Goal: Task Accomplishment & Management: Complete application form

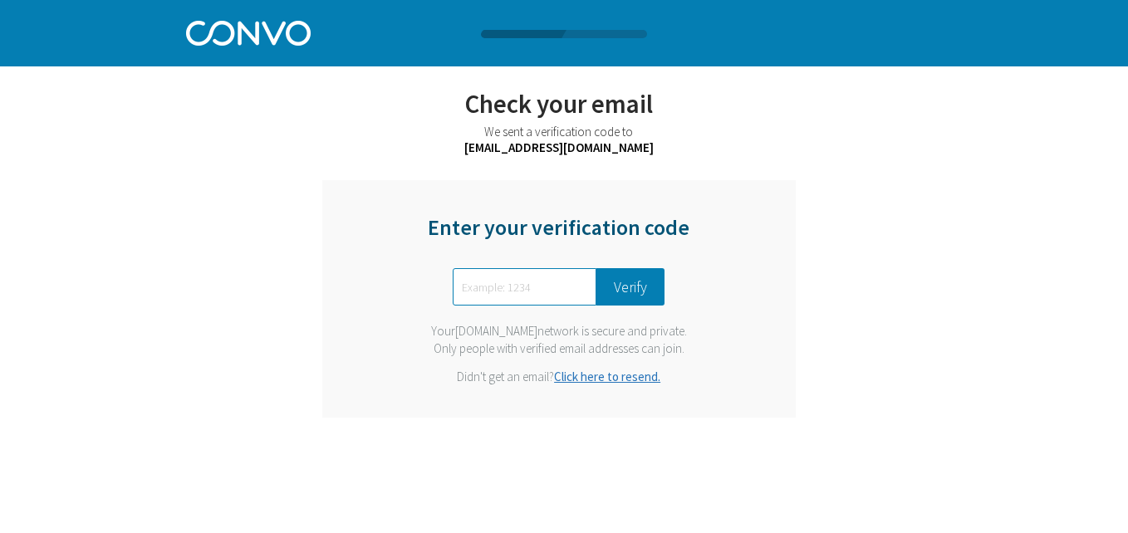
paste input "1706"
type input "1706"
click at [655, 312] on div "Enter your verification code 1706 Verify Your [DOMAIN_NAME] network is secure a…" at bounding box center [559, 299] width 474 height 238
click at [631, 289] on button "Verify" at bounding box center [630, 286] width 68 height 37
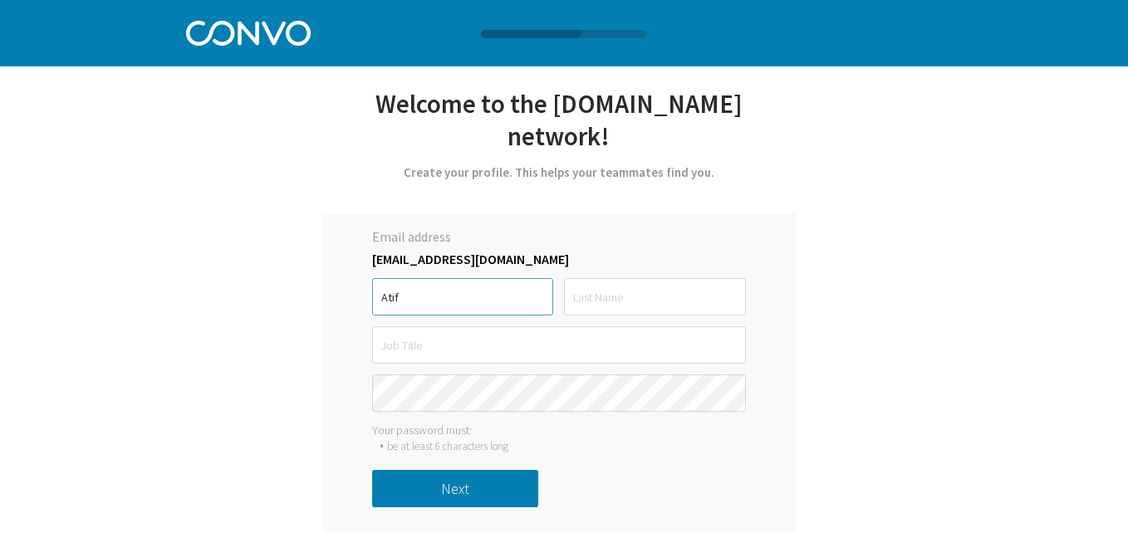
type input "Atif"
type input "[PERSON_NAME]"
type input "a"
type input "SQA"
type input "Quality"
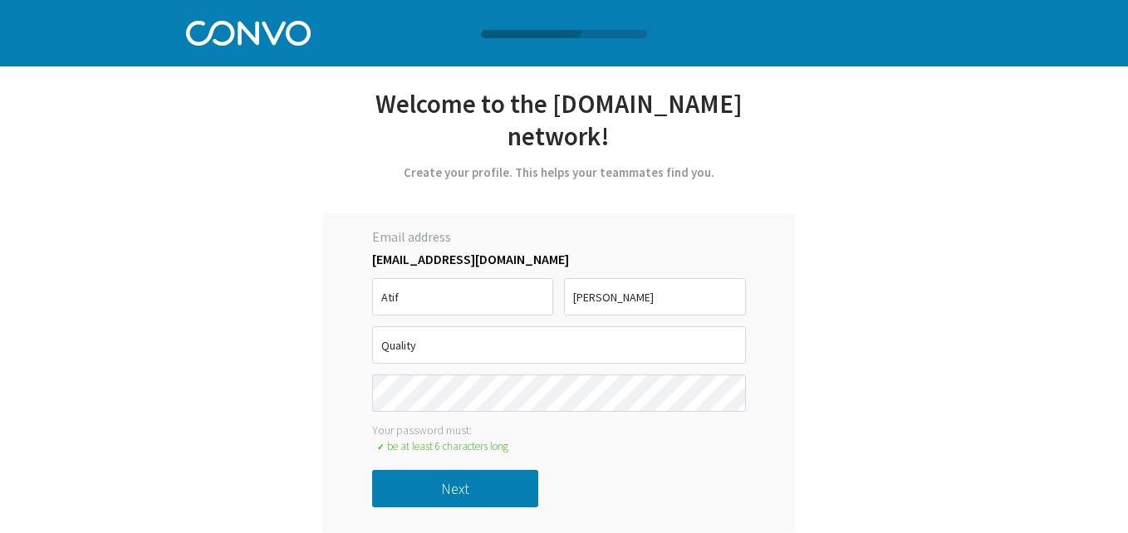
click at [493, 470] on button "Next" at bounding box center [455, 488] width 166 height 37
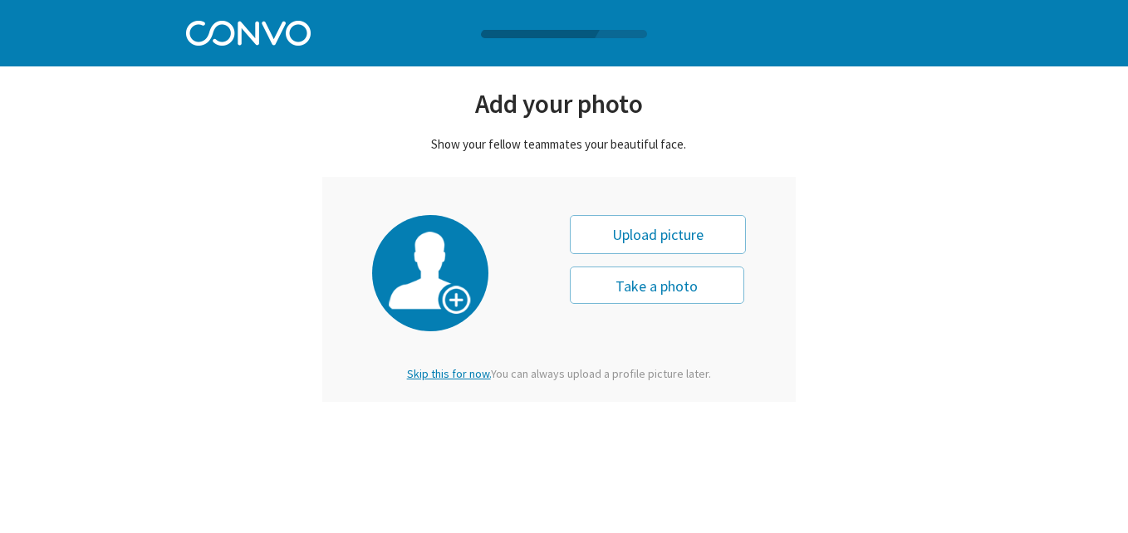
click at [449, 377] on span "Skip this for now." at bounding box center [449, 373] width 84 height 15
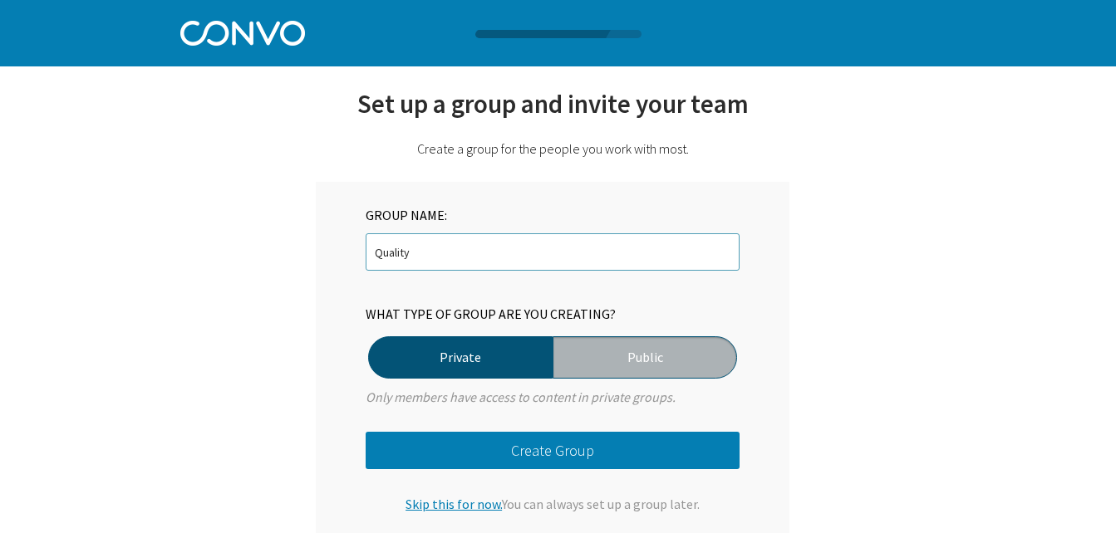
type input "Quality"
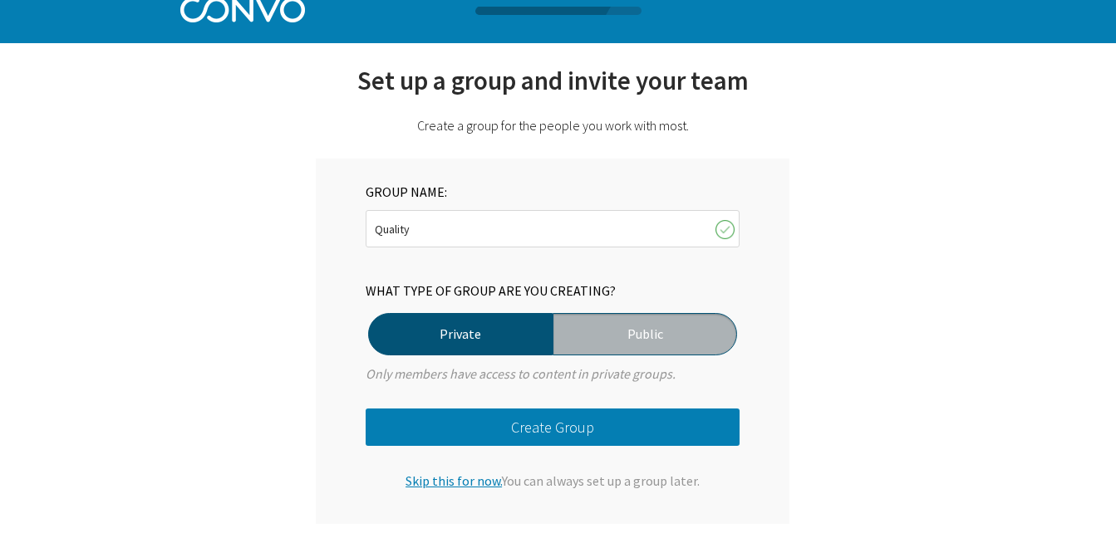
scroll to position [39, 0]
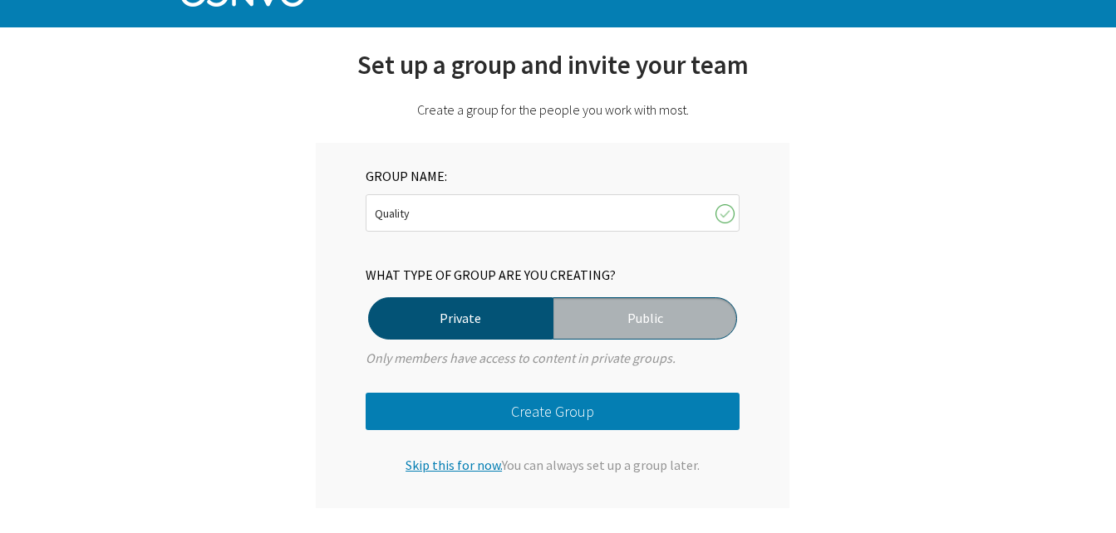
click at [619, 320] on label "Public" at bounding box center [644, 318] width 184 height 42
click at [0, 0] on input "Public" at bounding box center [0, 0] width 0 height 0
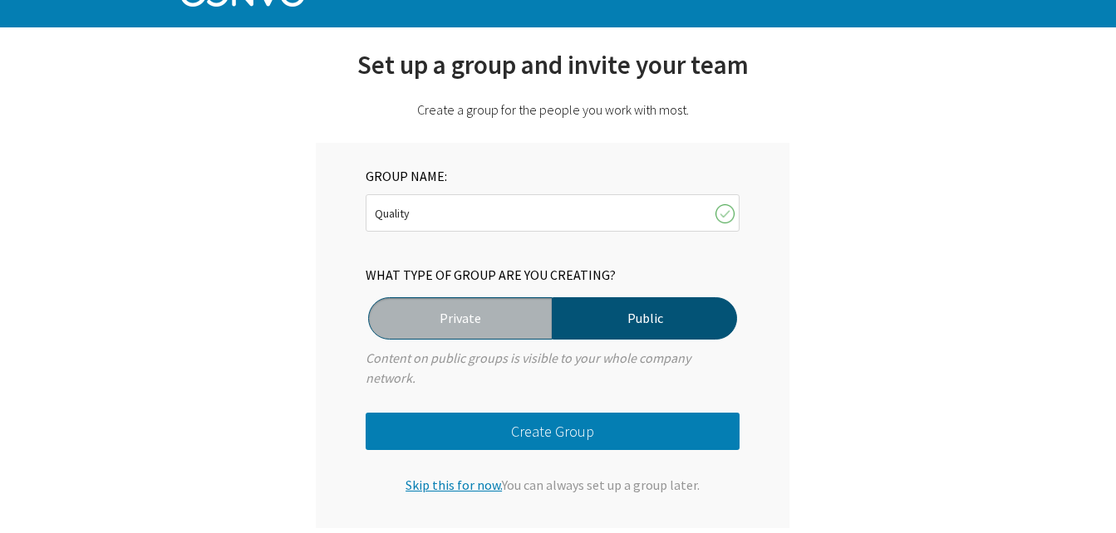
click at [598, 309] on label "Public" at bounding box center [644, 318] width 184 height 42
click at [0, 0] on input "Public" at bounding box center [0, 0] width 0 height 0
click at [511, 303] on label "Private" at bounding box center [460, 318] width 184 height 42
click at [0, 0] on input "Private" at bounding box center [0, 0] width 0 height 0
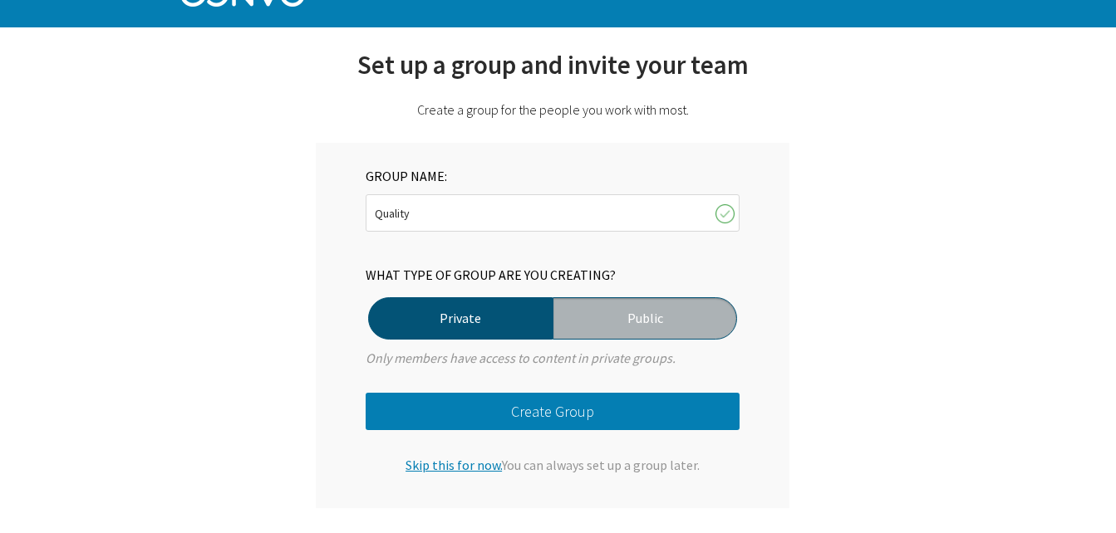
click at [533, 306] on label "Private" at bounding box center [460, 318] width 184 height 42
click at [0, 0] on input "Private" at bounding box center [0, 0] width 0 height 0
click at [567, 306] on label "Public" at bounding box center [644, 318] width 184 height 42
click at [0, 0] on input "Public" at bounding box center [0, 0] width 0 height 0
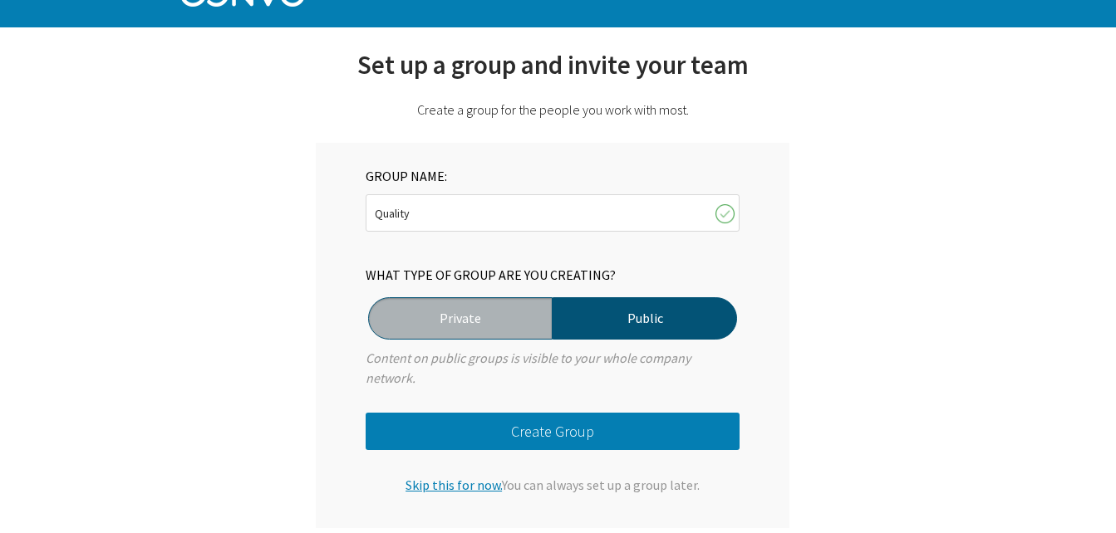
click at [518, 316] on label "Private" at bounding box center [460, 318] width 184 height 42
click at [0, 0] on input "Private" at bounding box center [0, 0] width 0 height 0
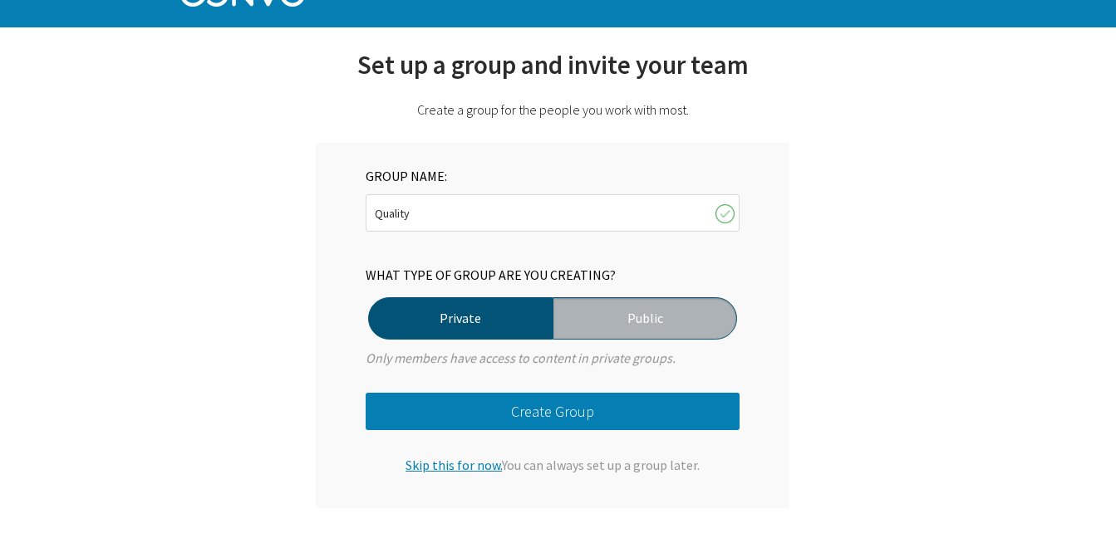
click at [592, 310] on label "Public" at bounding box center [644, 318] width 184 height 42
click at [0, 0] on input "Public" at bounding box center [0, 0] width 0 height 0
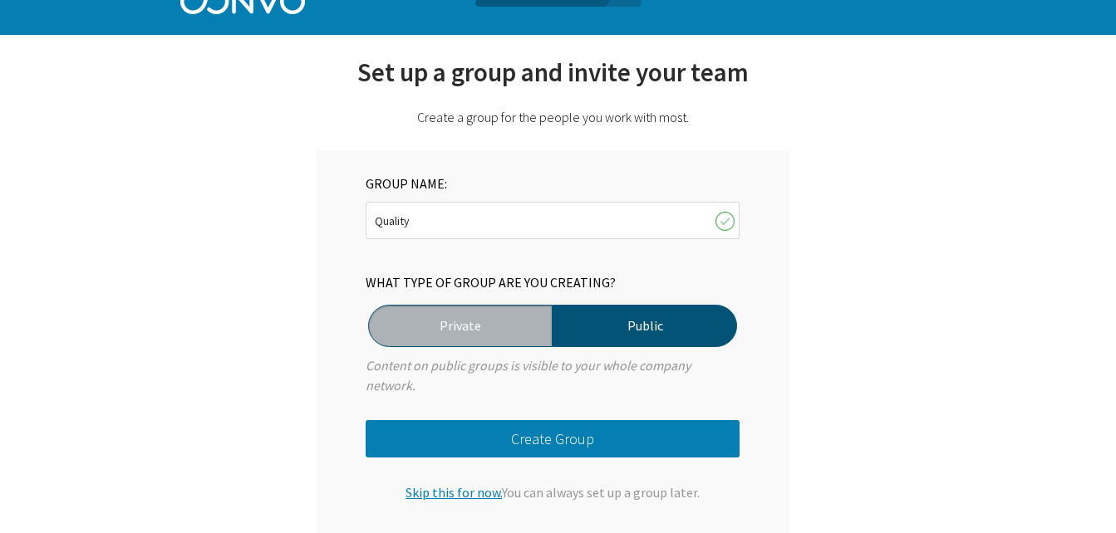
scroll to position [59, 0]
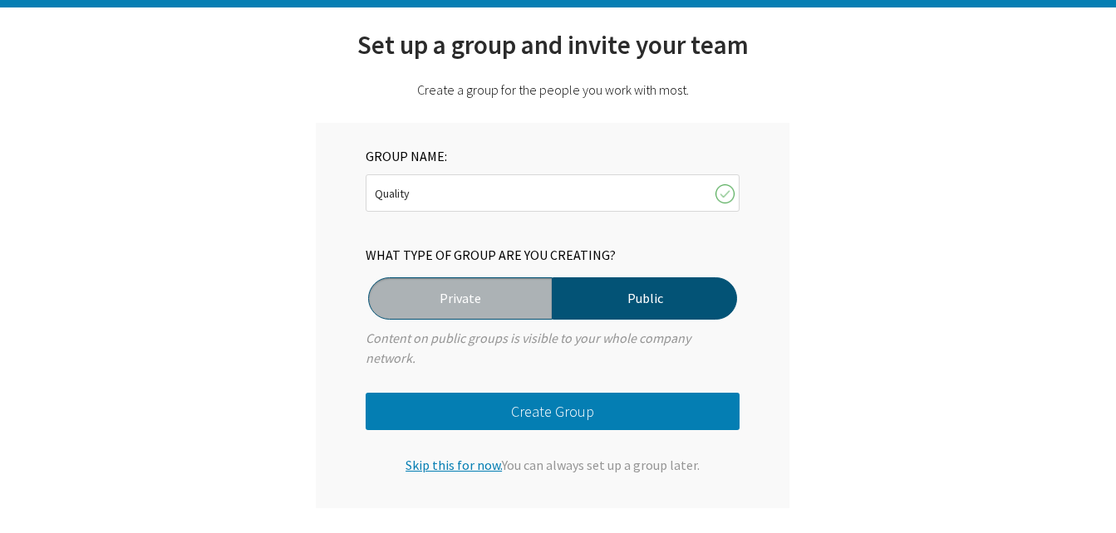
click at [486, 319] on label "Private" at bounding box center [460, 298] width 184 height 42
click at [0, 0] on input "Private" at bounding box center [0, 0] width 0 height 0
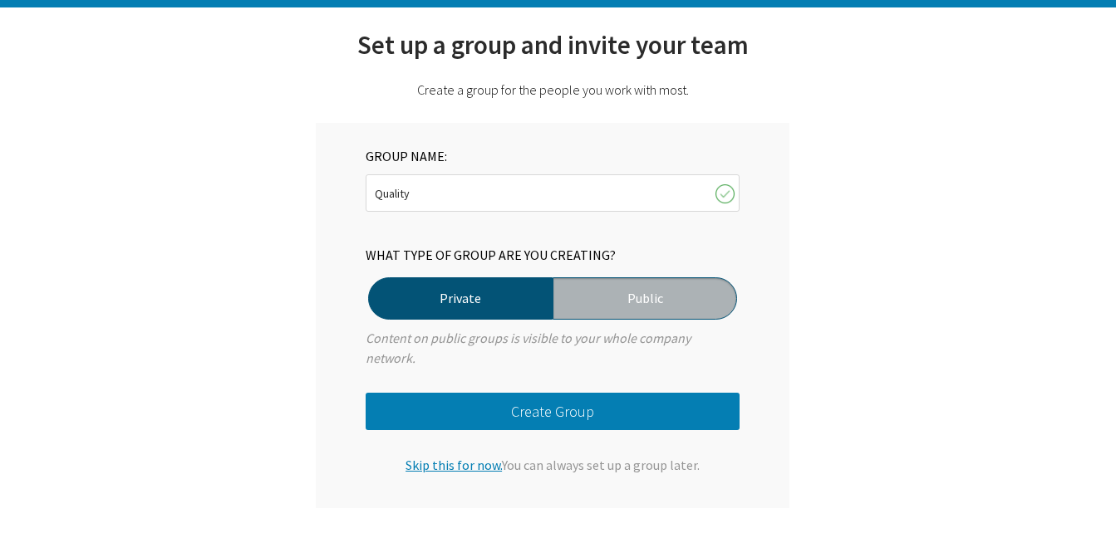
scroll to position [39, 0]
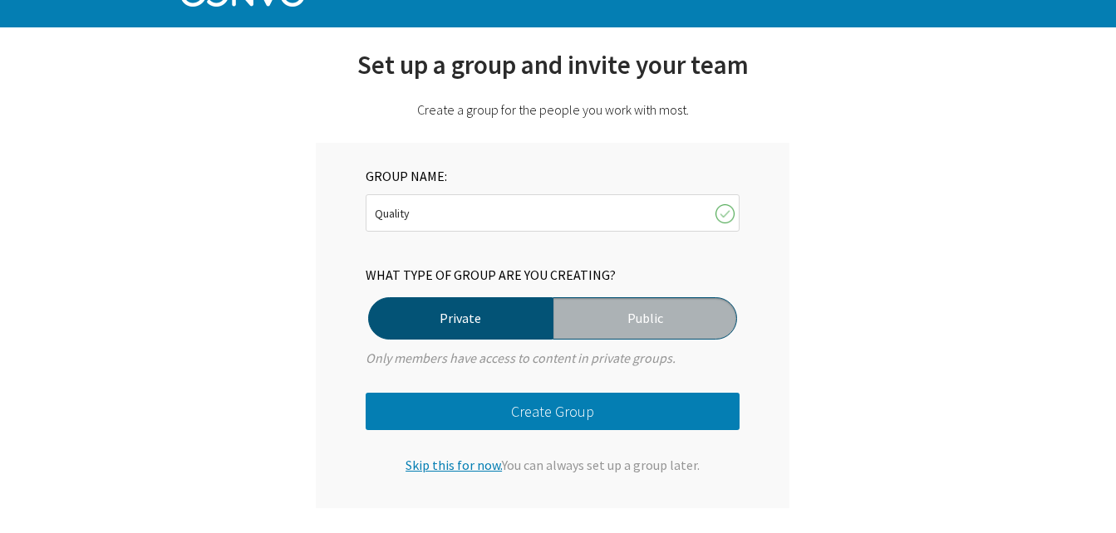
click at [552, 397] on button "Create Group" at bounding box center [553, 411] width 374 height 37
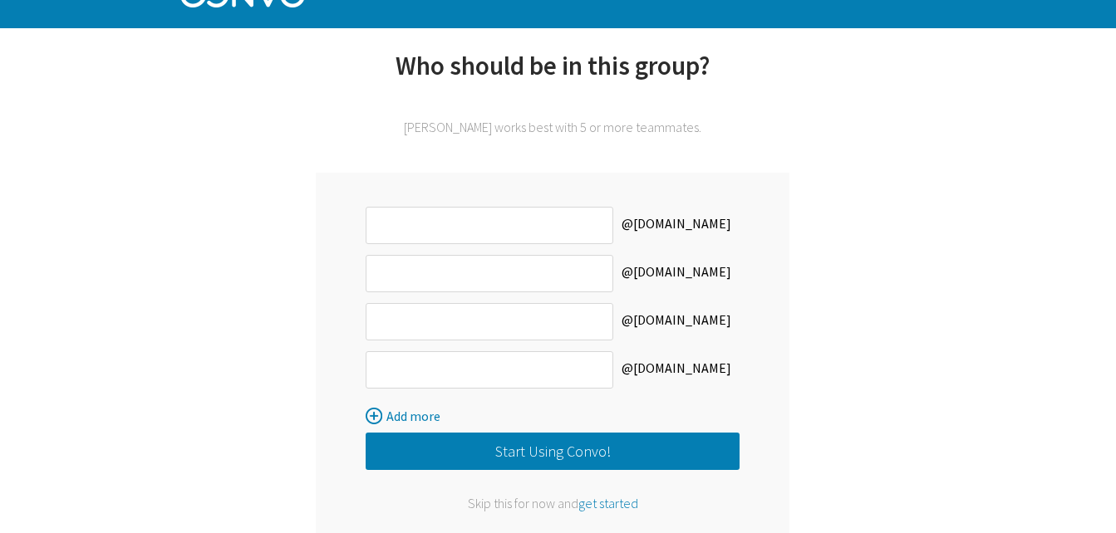
scroll to position [79, 0]
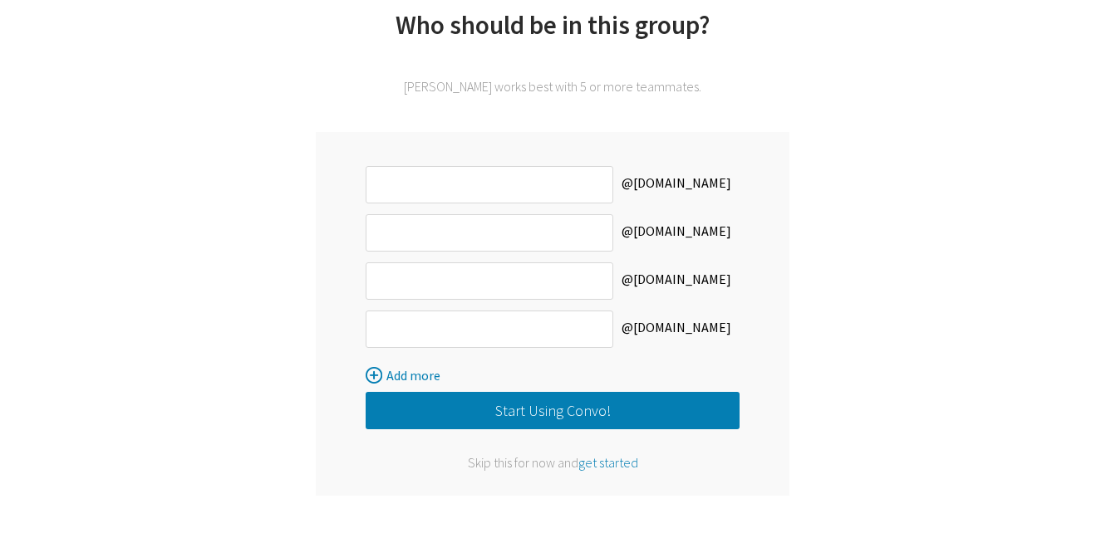
click at [541, 411] on button "Start Using Convo!" at bounding box center [553, 410] width 374 height 37
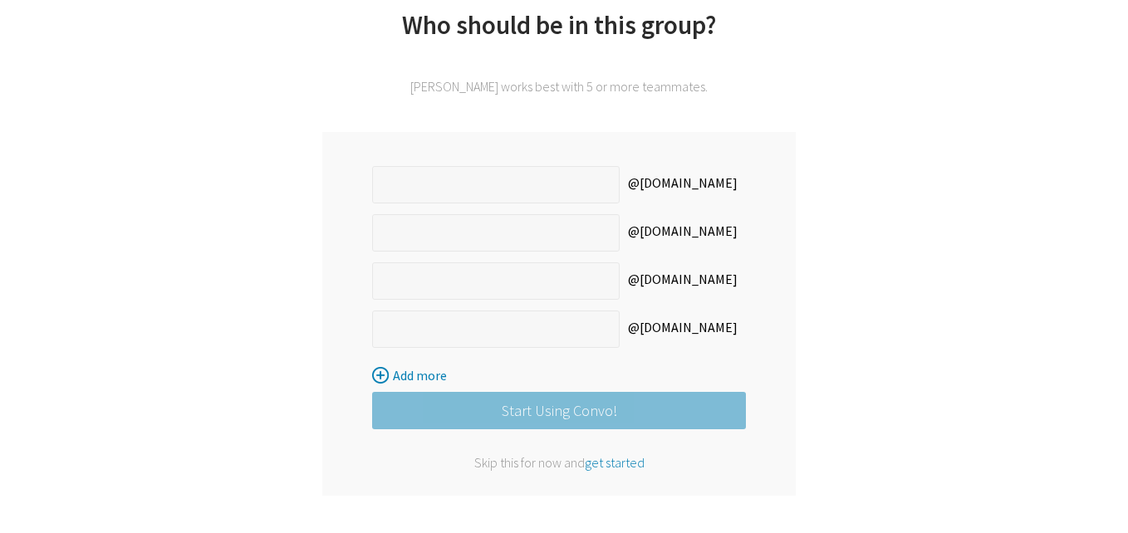
scroll to position [0, 0]
